Goal: Information Seeking & Learning: Learn about a topic

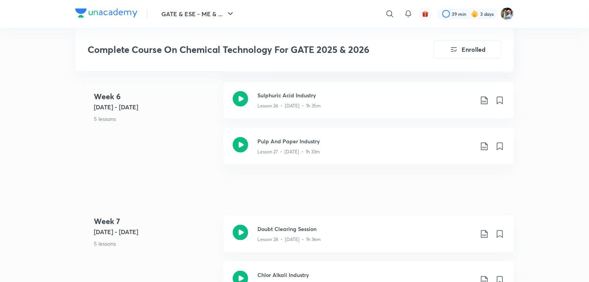
scroll to position [1890, 0]
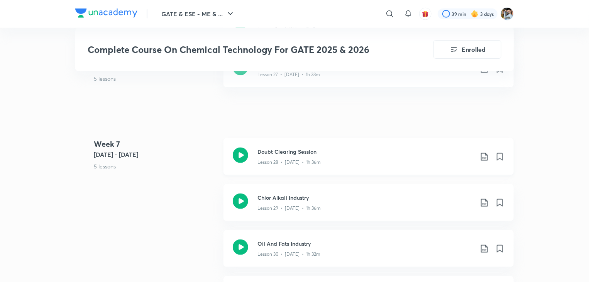
click at [331, 159] on div "Lesson 28 • [DATE] • 1h 36m" at bounding box center [365, 160] width 216 height 10
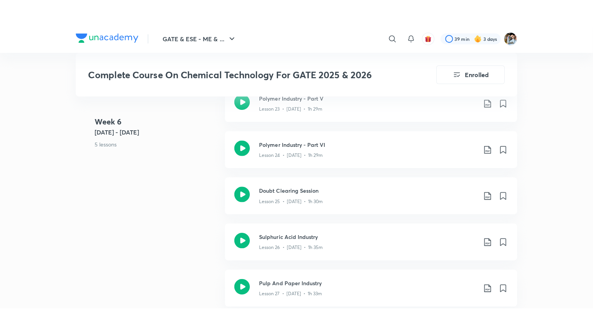
scroll to position [1929, 0]
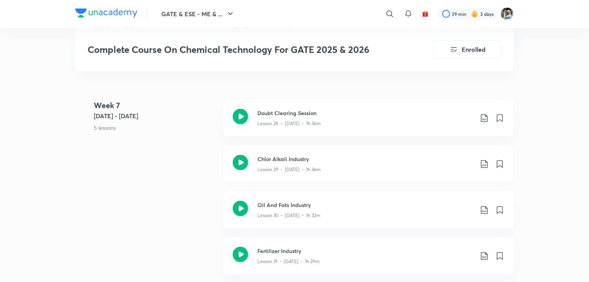
click at [305, 166] on p "Lesson 29 • [DATE] • 1h 36m" at bounding box center [288, 169] width 63 height 7
